Goal: Use online tool/utility: Utilize a website feature to perform a specific function

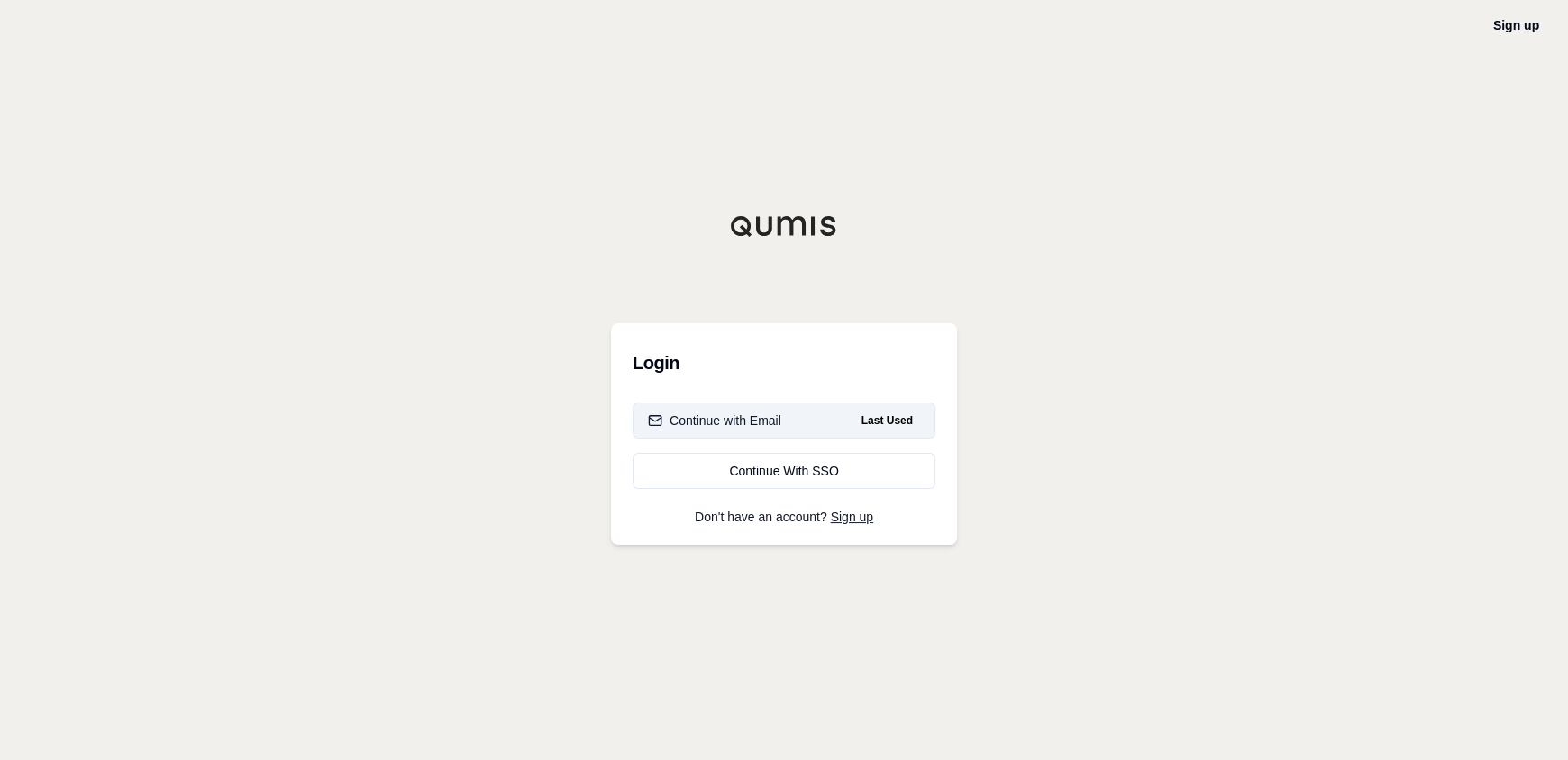
click at [684, 420] on div "Continue with Email" at bounding box center [714, 420] width 134 height 18
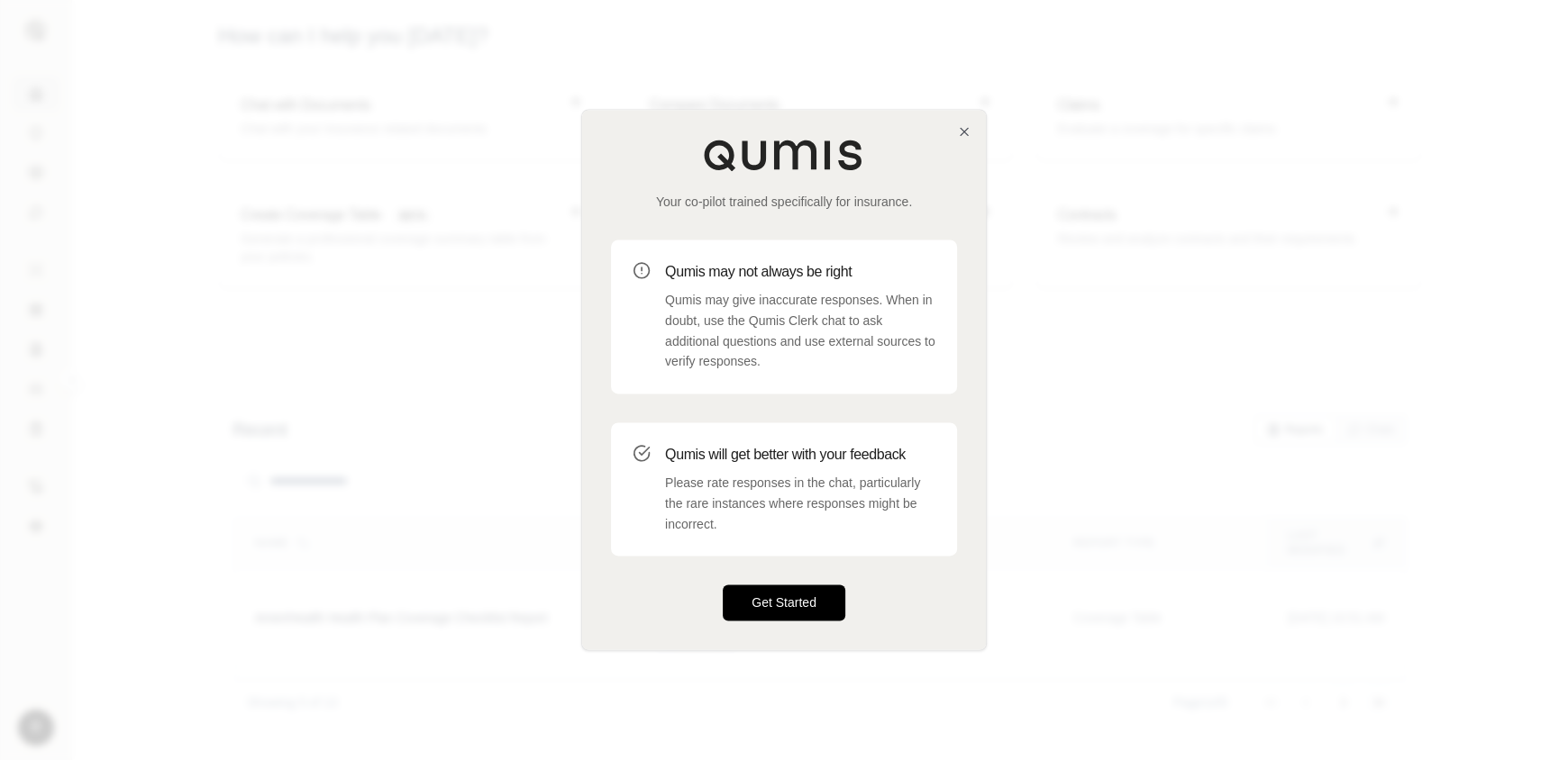
click at [793, 609] on button "Get Started" at bounding box center [784, 603] width 123 height 36
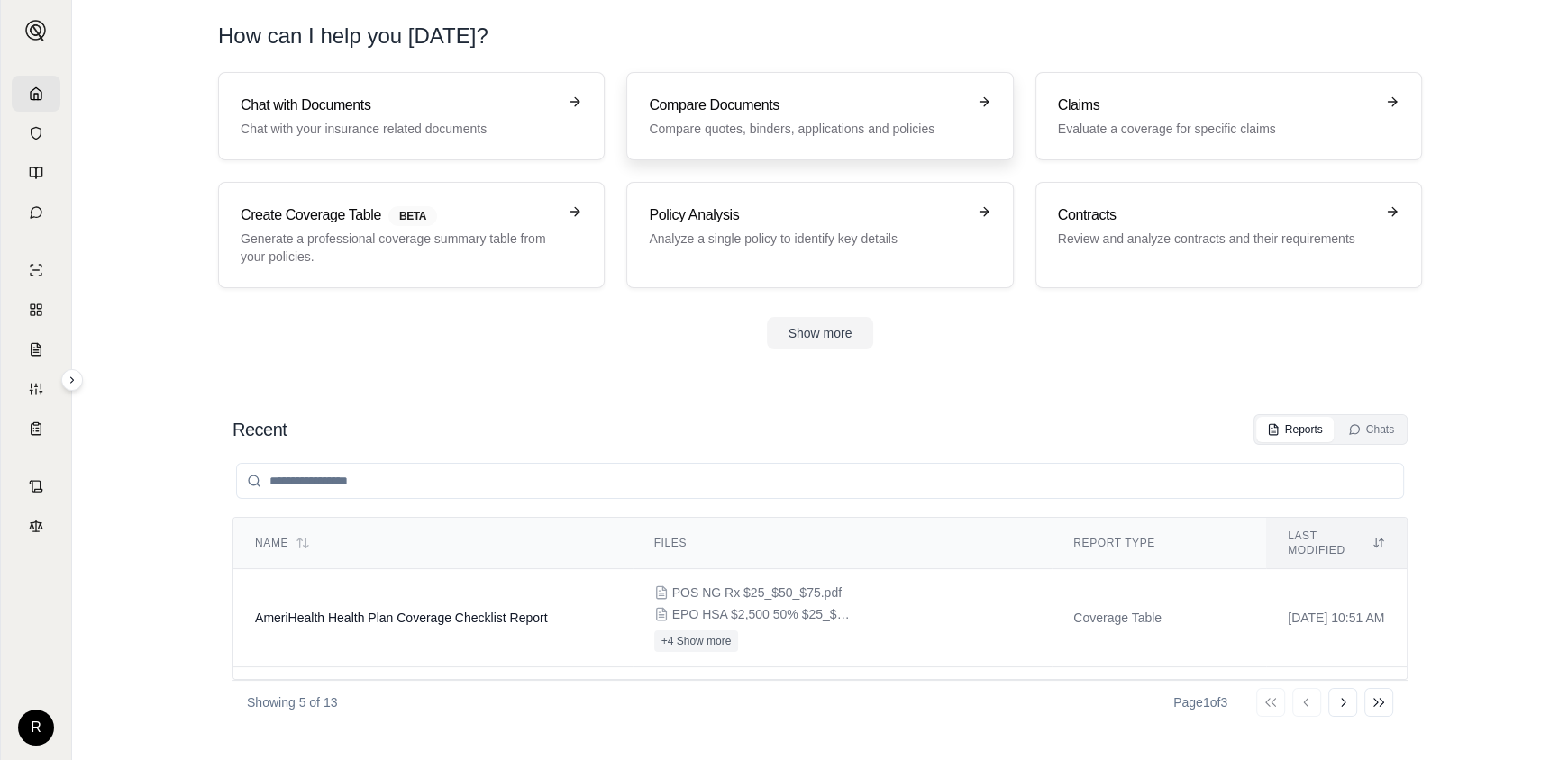
click at [690, 120] on p "Compare quotes, binders, applications and policies" at bounding box center [807, 129] width 317 height 18
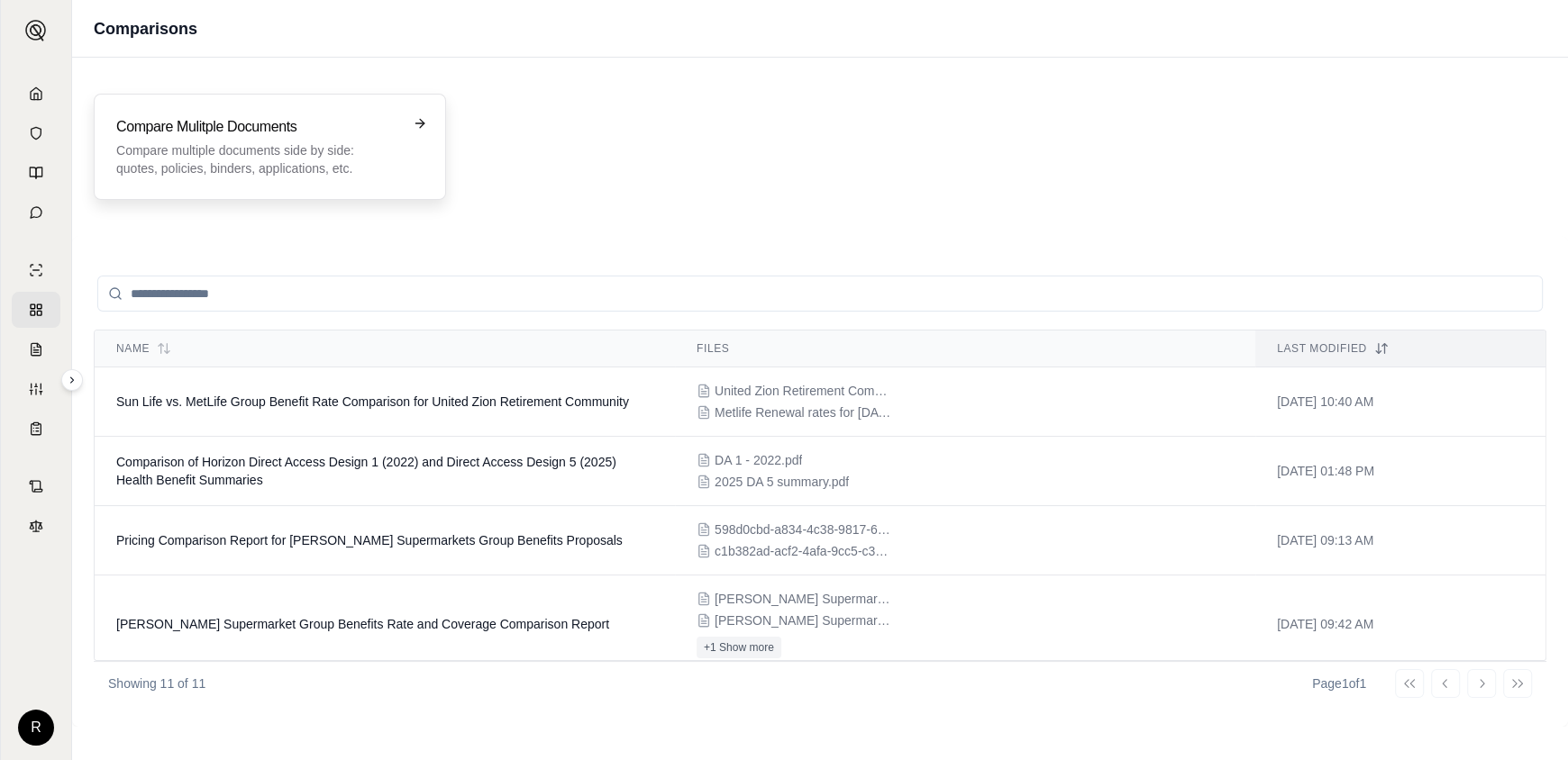
click at [306, 142] on p "Compare multiple documents side by side: quotes, policies, binders, application…" at bounding box center [256, 159] width 282 height 36
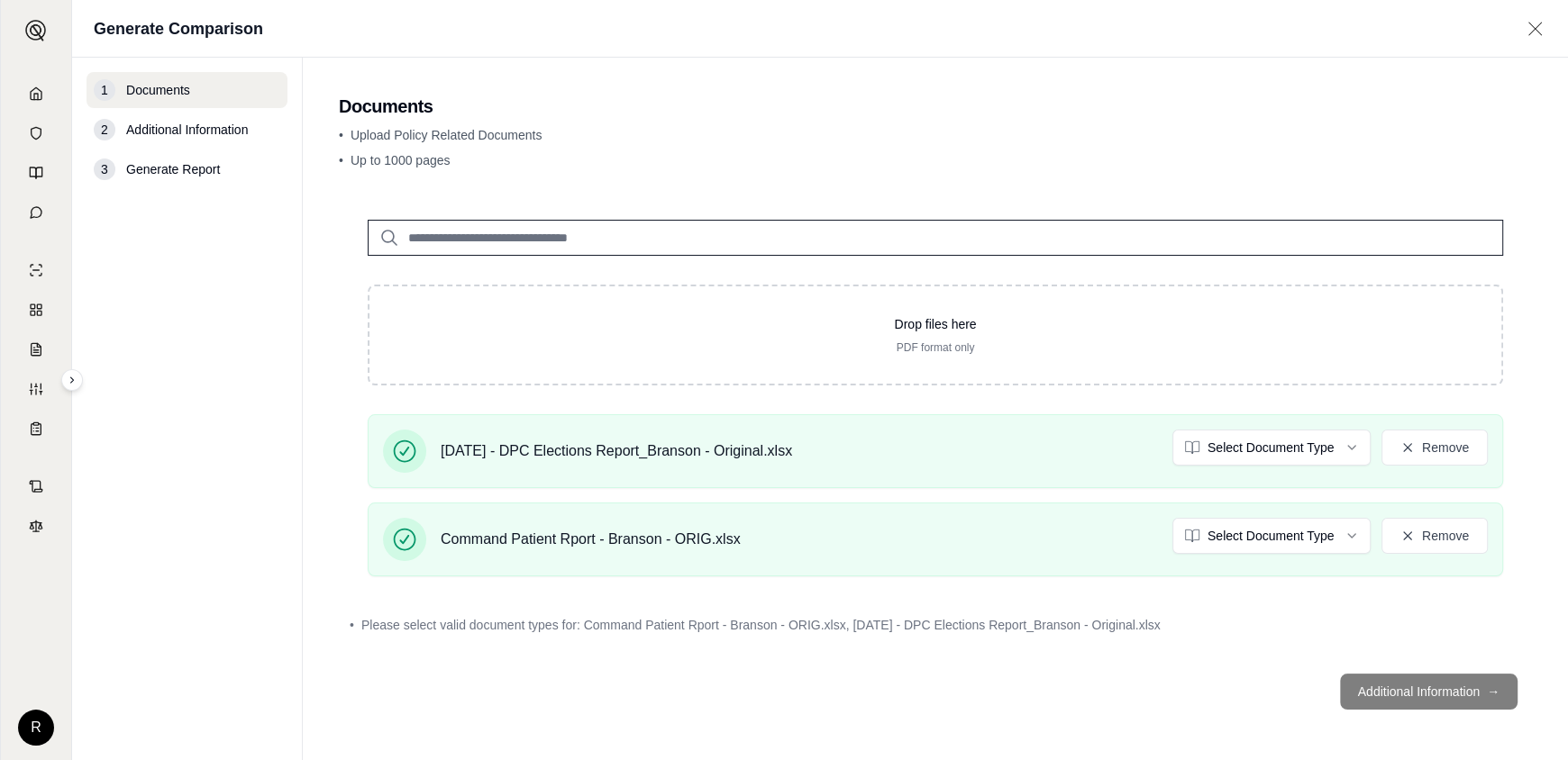
click at [1375, 690] on footer "Additional Information →" at bounding box center [936, 692] width 1193 height 65
click at [1403, 682] on footer "Additional Information →" at bounding box center [936, 692] width 1193 height 65
click at [1407, 696] on footer "Additional Information →" at bounding box center [936, 692] width 1193 height 65
click at [1097, 670] on footer "Additional Information →" at bounding box center [936, 692] width 1193 height 65
click at [1297, 453] on html "R Generate Comparison 1 Documents 2 Additional Information 3 Generate Report Do…" at bounding box center [784, 380] width 1568 height 760
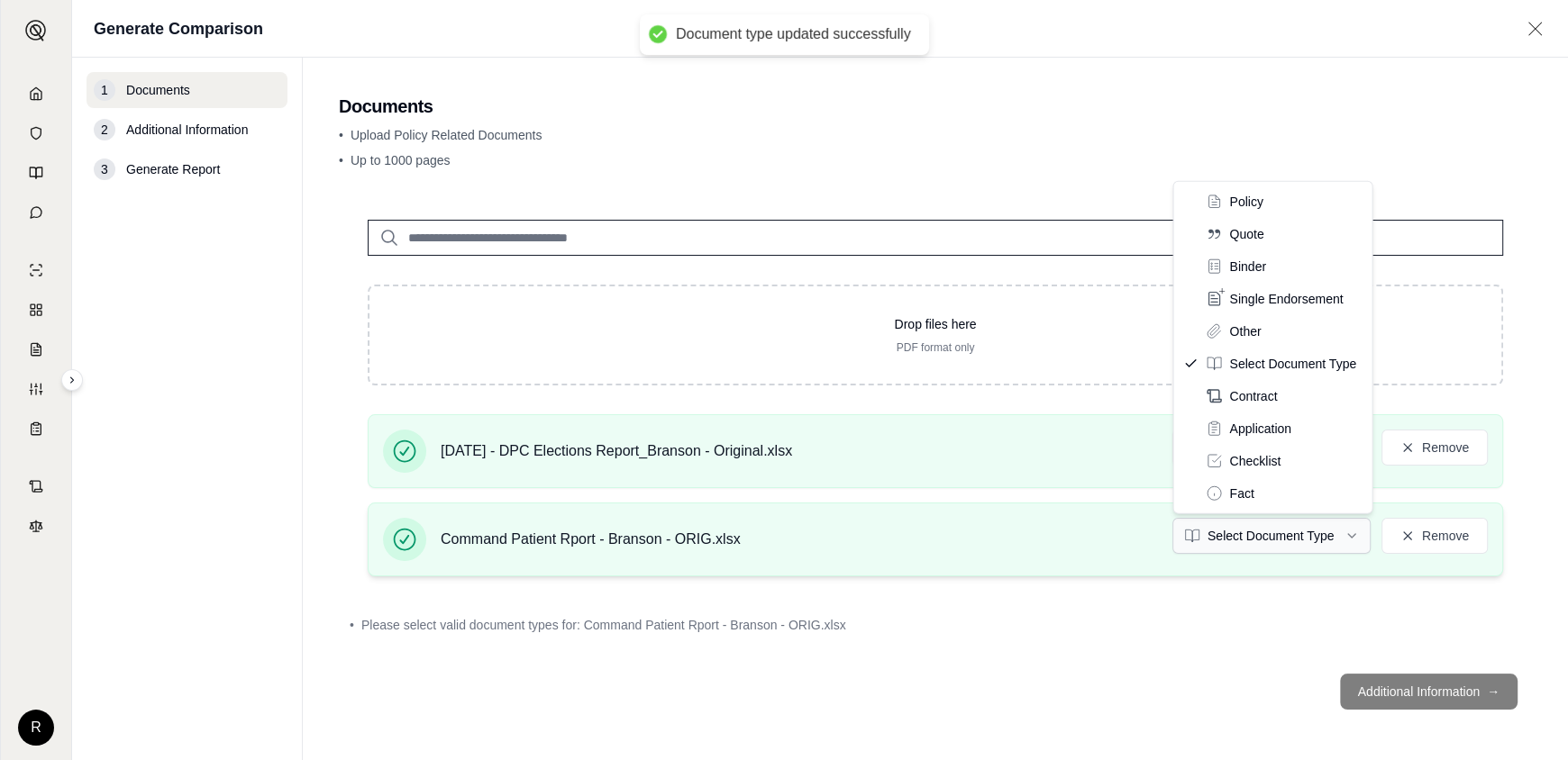
click at [1289, 535] on html "Document type updated successfully R Generate Comparison 1 Documents 2 Addition…" at bounding box center [784, 380] width 1568 height 760
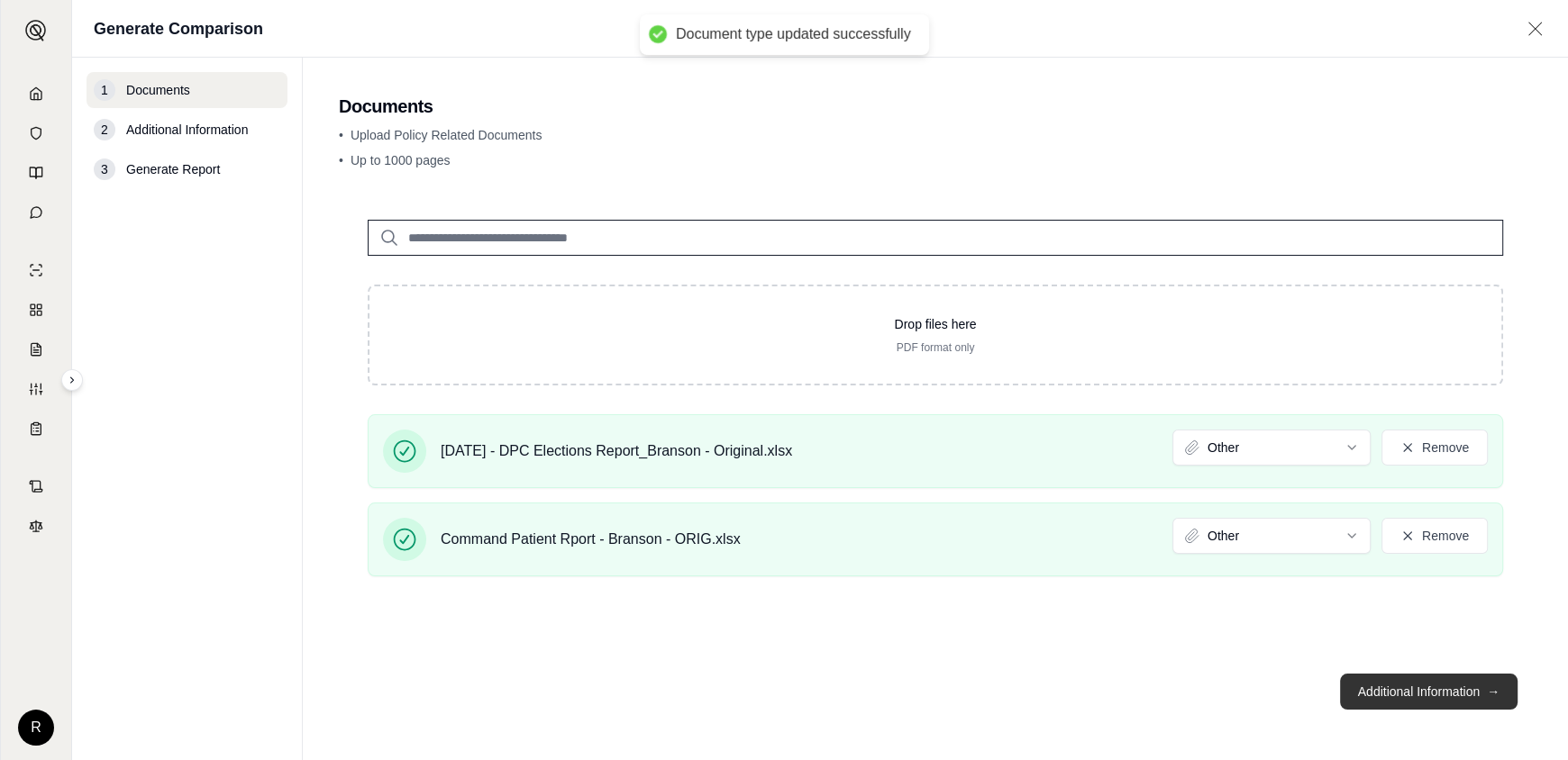
click at [1411, 690] on button "Additional Information →" at bounding box center [1429, 692] width 177 height 36
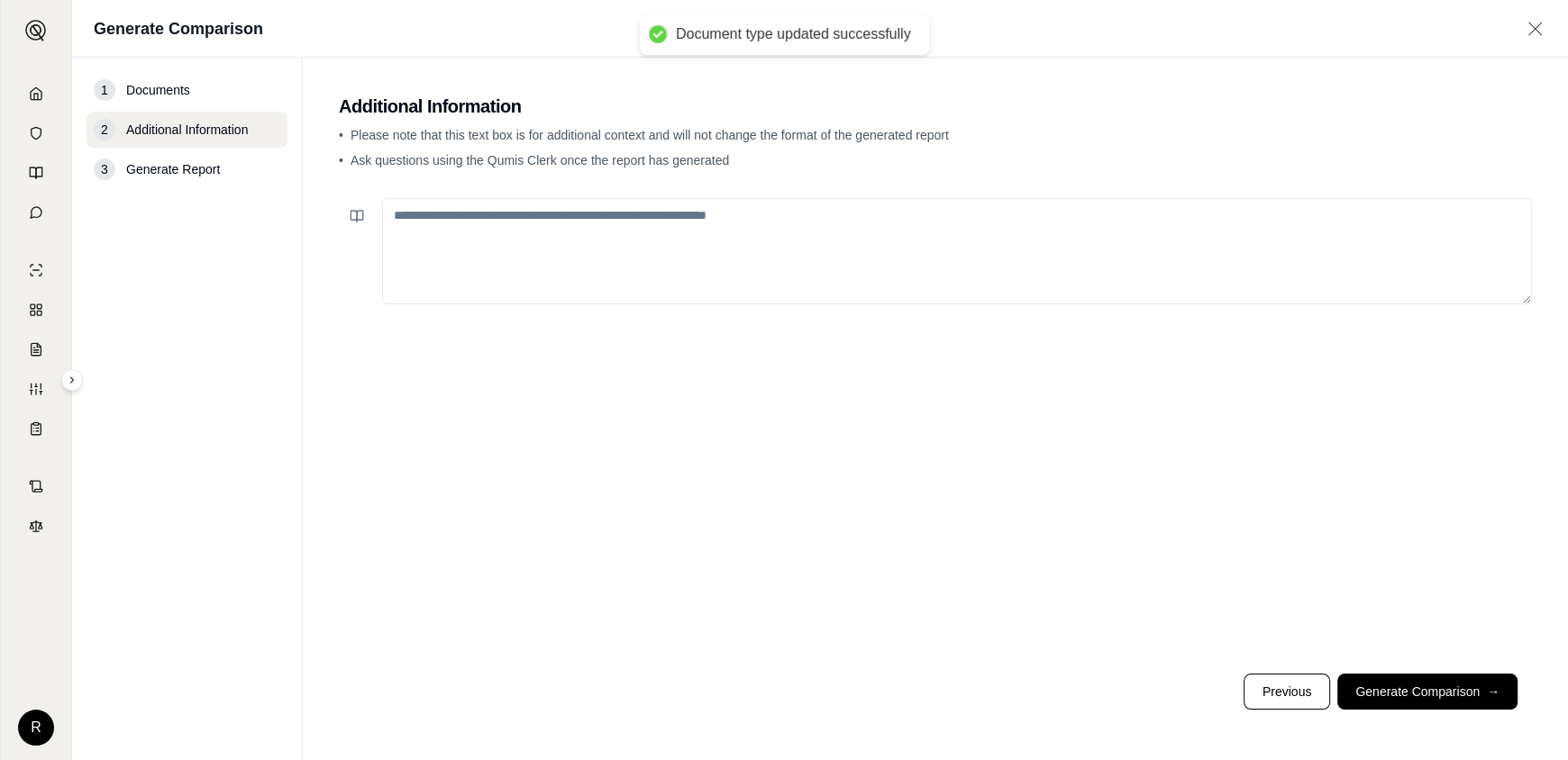
click at [594, 229] on textarea at bounding box center [957, 250] width 1150 height 106
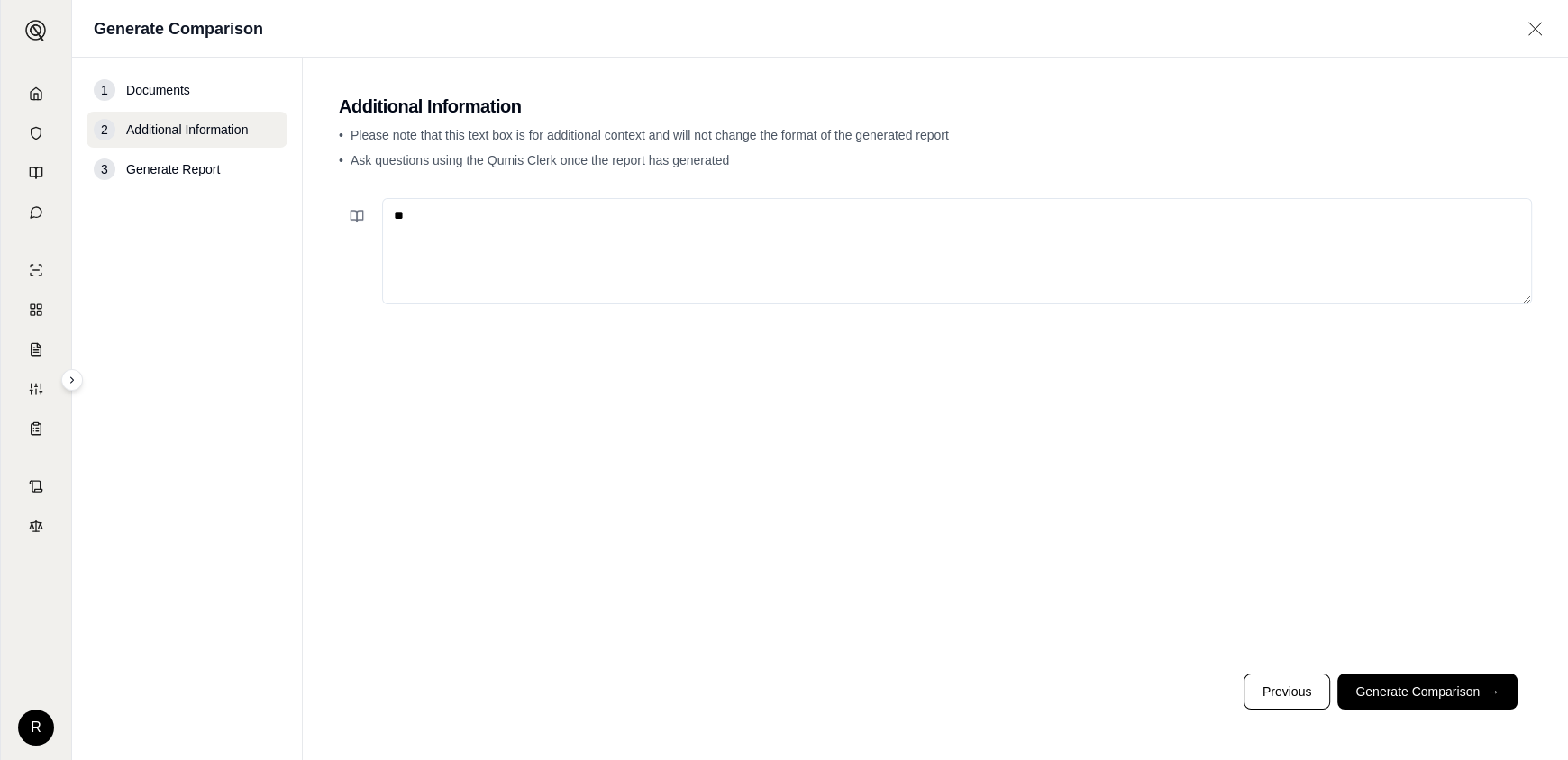
type textarea "*"
drag, startPoint x: 651, startPoint y: 222, endPoint x: 644, endPoint y: 215, distance: 9.9
click at [644, 215] on textarea "**********" at bounding box center [957, 250] width 1150 height 106
click at [1009, 224] on textarea "**********" at bounding box center [957, 250] width 1150 height 106
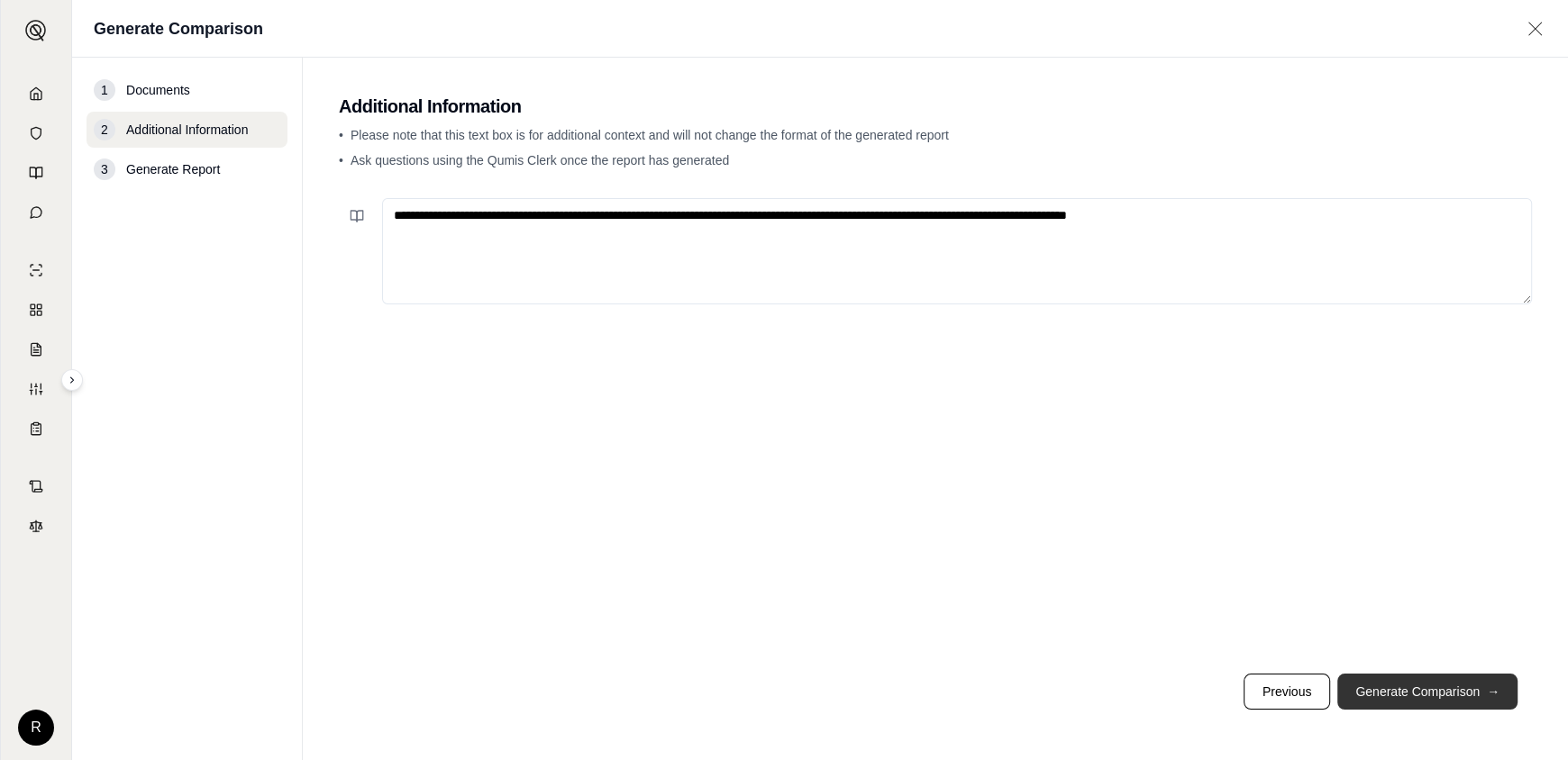
type textarea "**********"
click at [1395, 695] on button "Generate Comparison →" at bounding box center [1427, 692] width 180 height 36
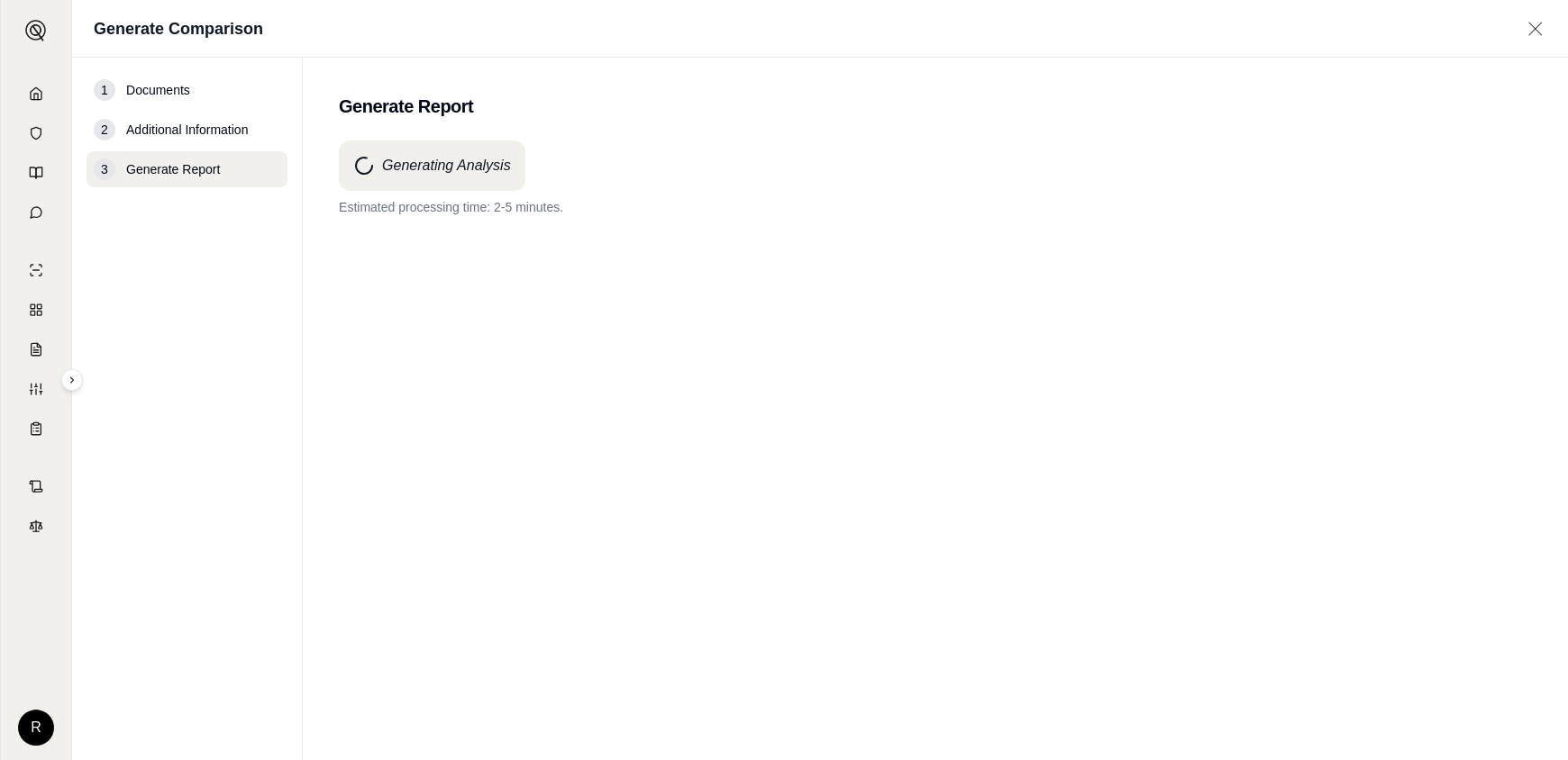
click at [404, 551] on div "Generating Analysis Estimated processing time: 2-5 minutes." at bounding box center [936, 417] width 1193 height 554
click at [576, 447] on div "Generating Analysis Estimated processing time: 2-5 minutes." at bounding box center [936, 417] width 1193 height 554
